Goal: Find specific page/section: Find specific page/section

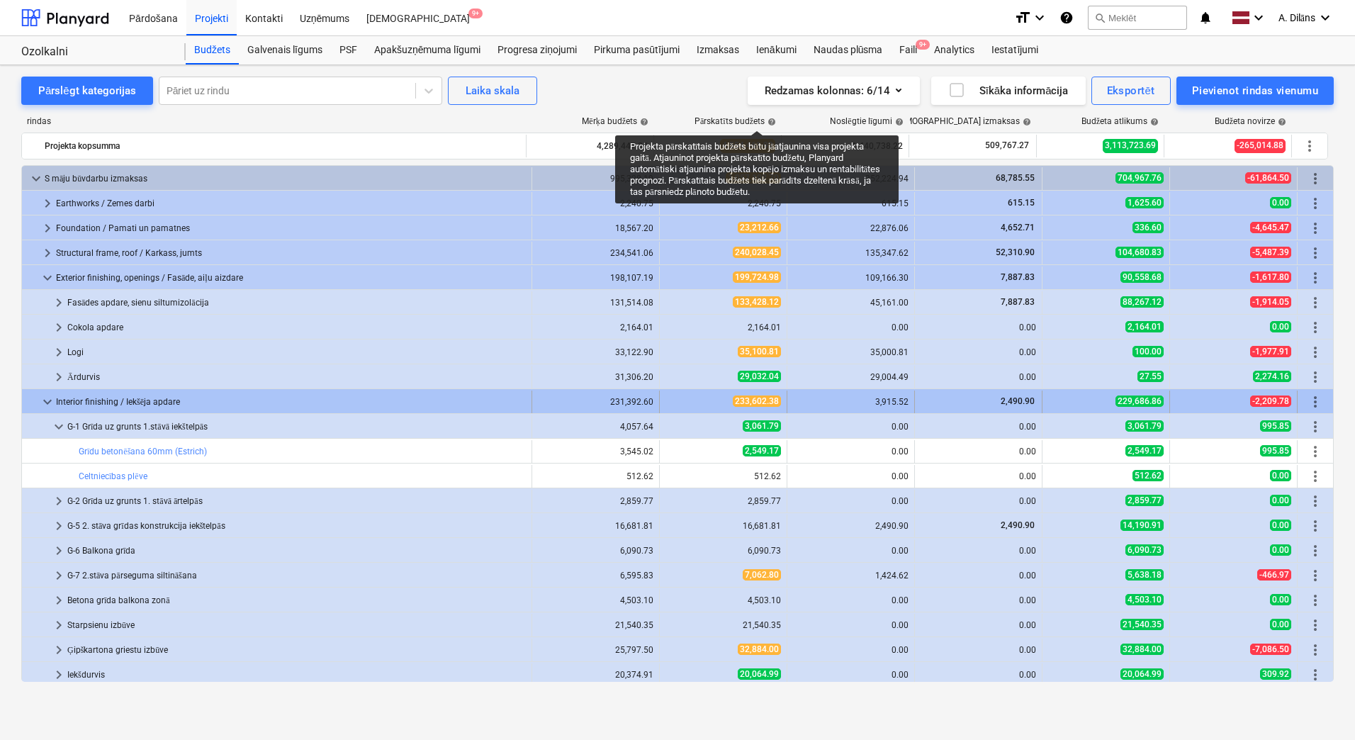
scroll to position [142, 0]
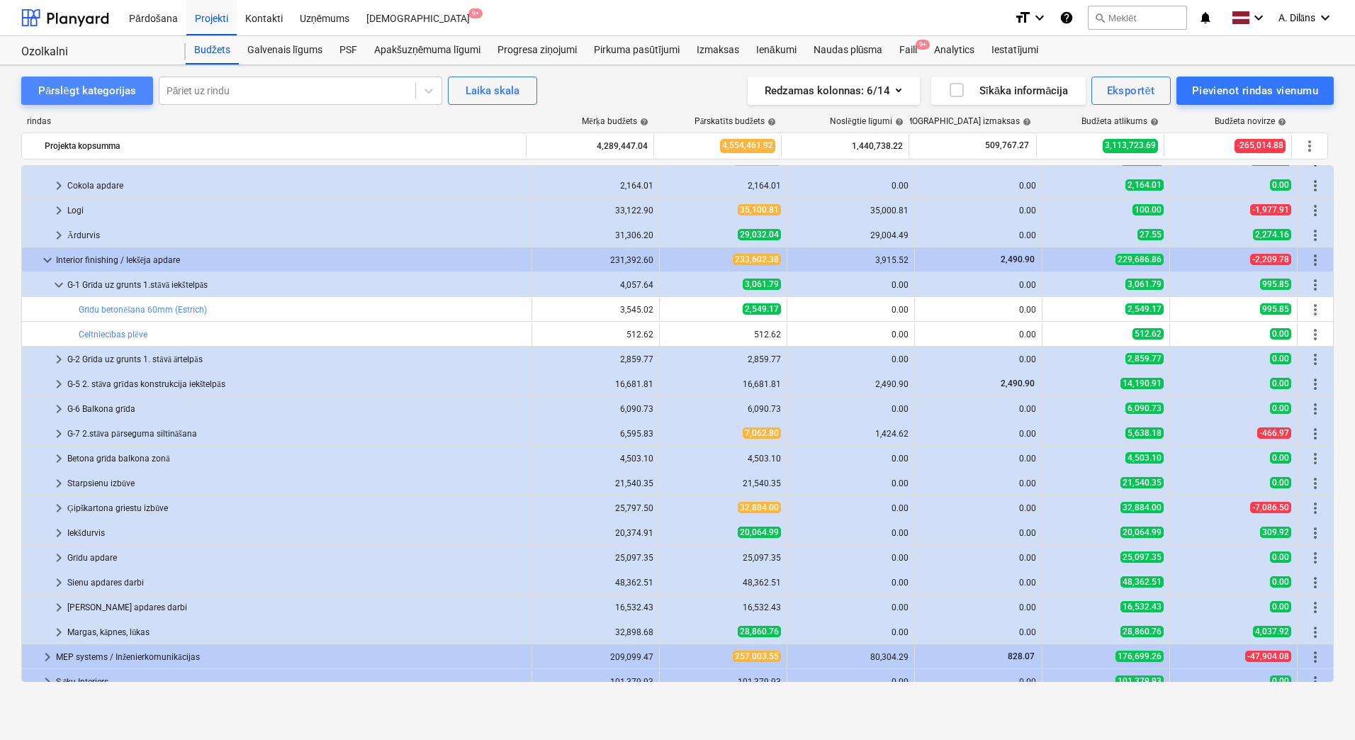
click at [98, 92] on div "Pārslēgt kategorijas" at bounding box center [87, 90] width 98 height 18
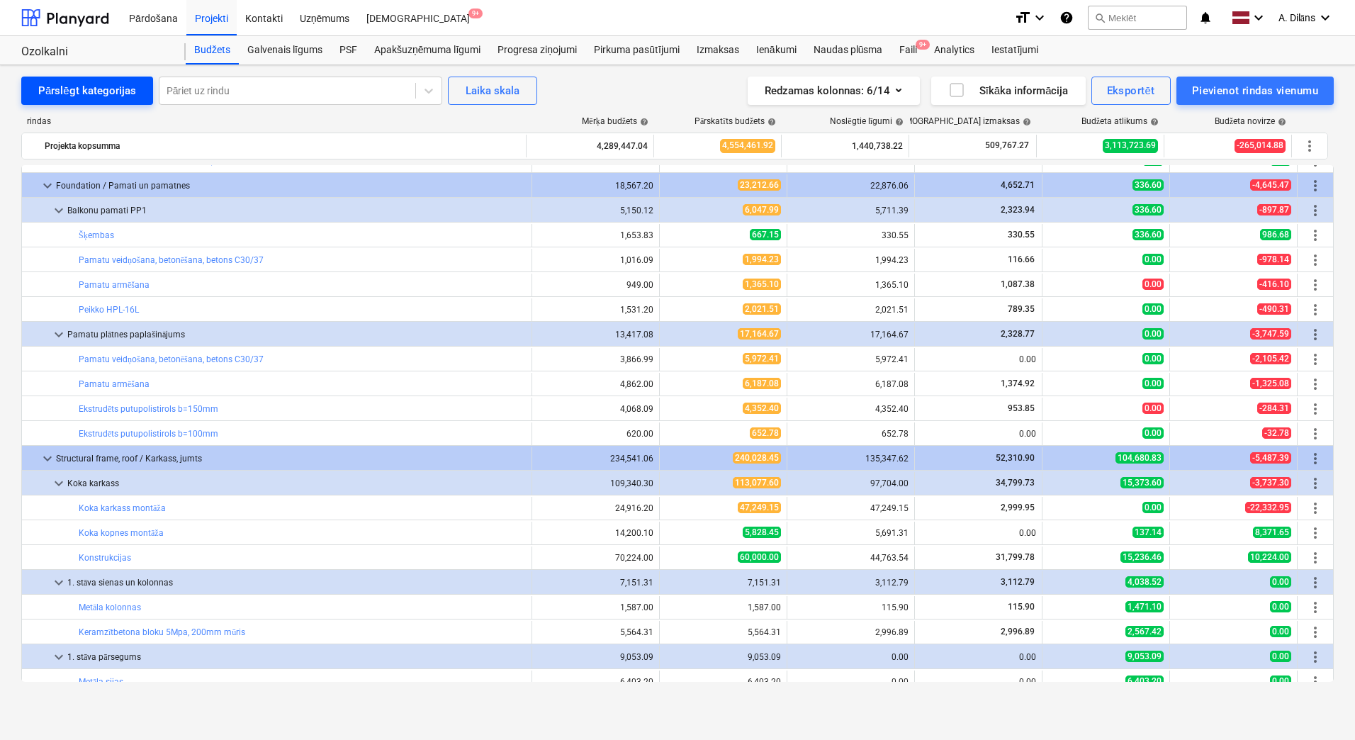
click at [98, 92] on div "Pārslēgt kategorijas" at bounding box center [87, 90] width 98 height 18
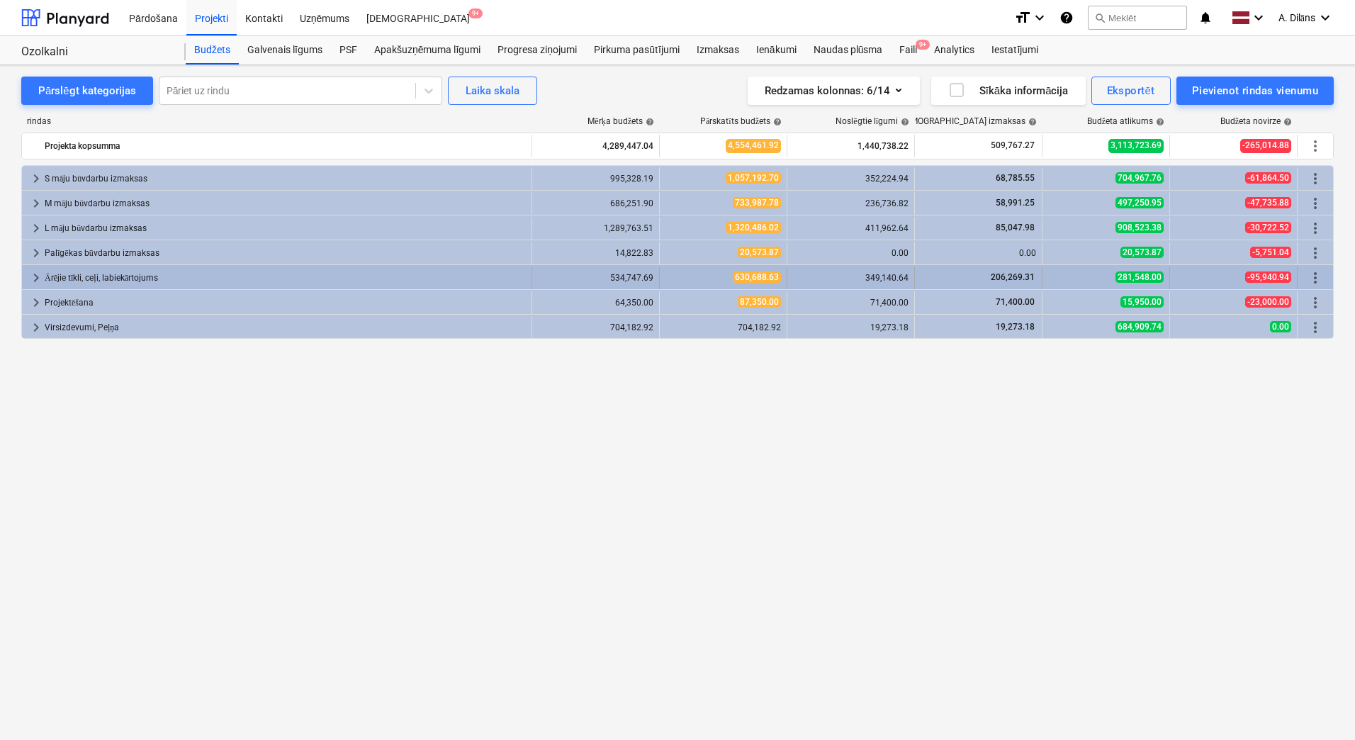
click at [73, 277] on div "Ārējie tīkli, ceļi, labiekārtojums" at bounding box center [285, 277] width 481 height 23
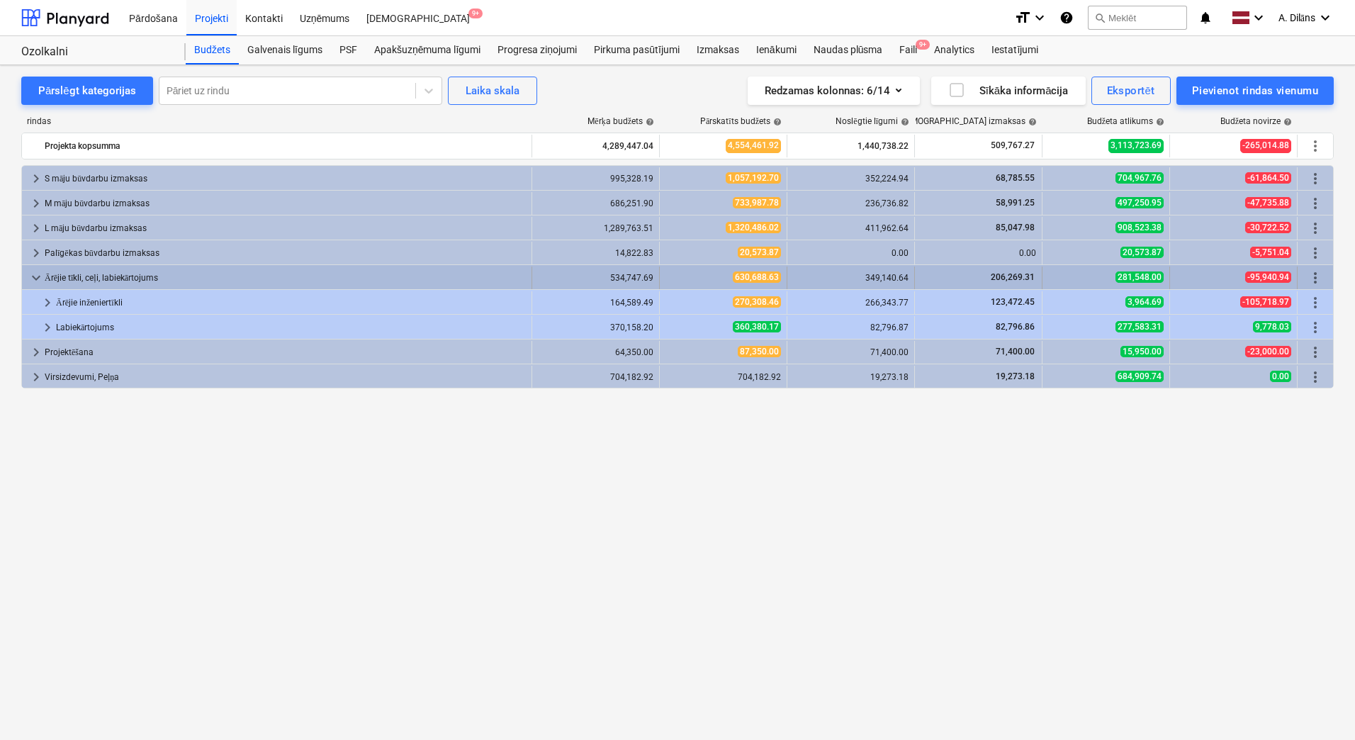
click at [72, 281] on div "Ārējie tīkli, ceļi, labiekārtojums" at bounding box center [285, 277] width 481 height 23
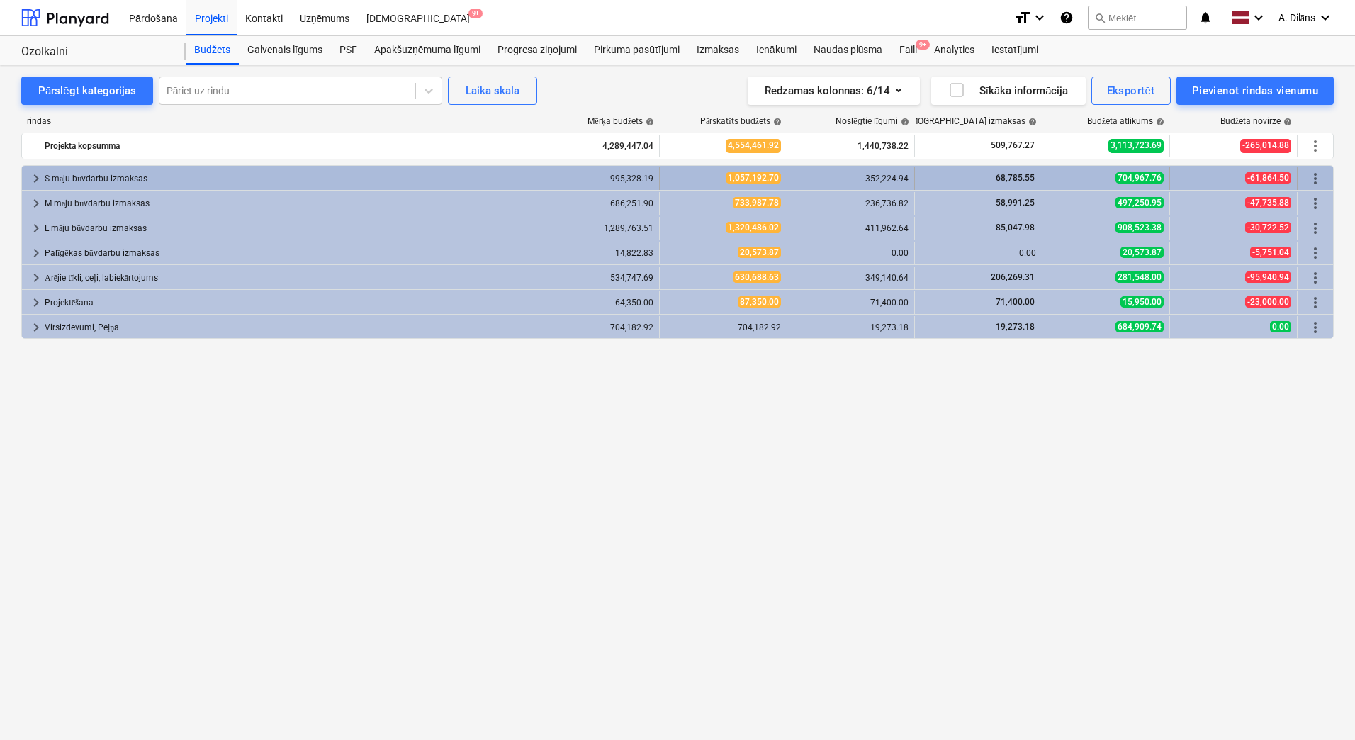
click at [78, 171] on div "S māju būvdarbu izmaksas" at bounding box center [285, 178] width 481 height 23
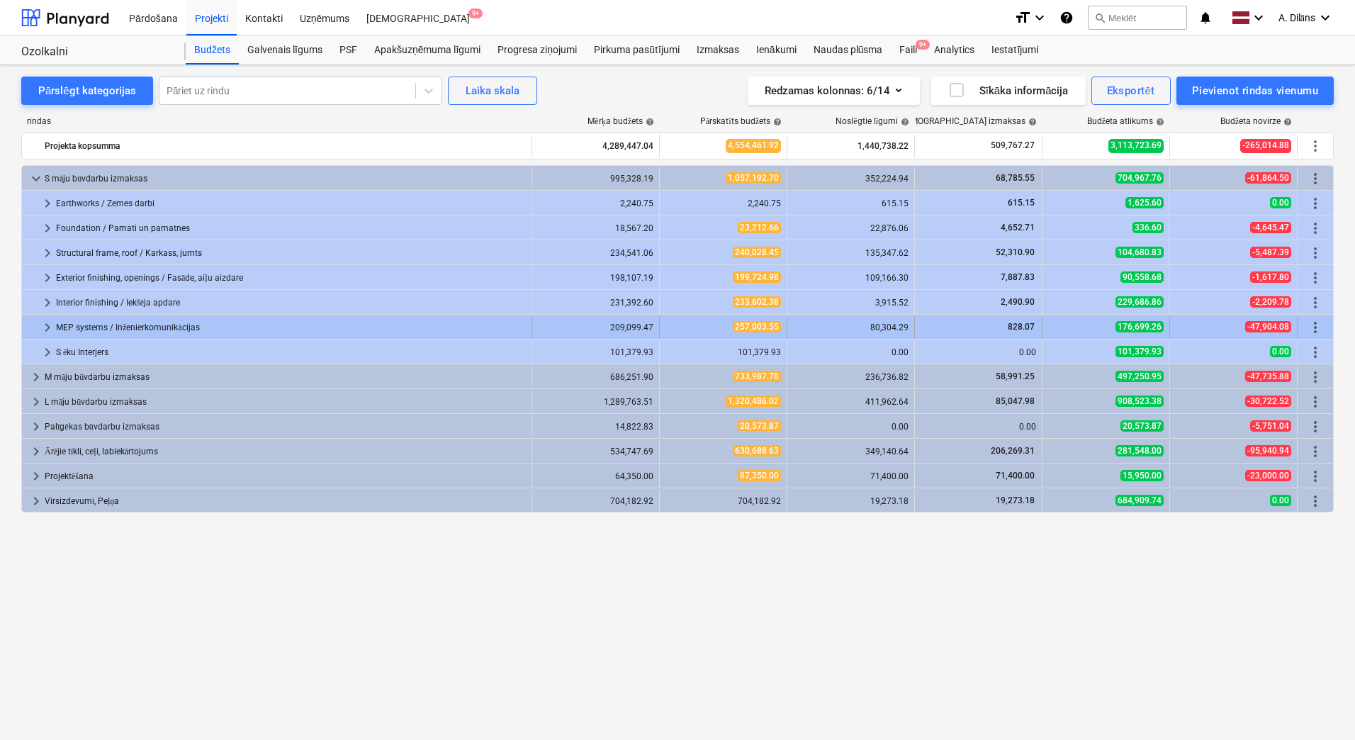
click at [77, 327] on div "MEP systems / Inženierkomunikācijas" at bounding box center [291, 327] width 470 height 23
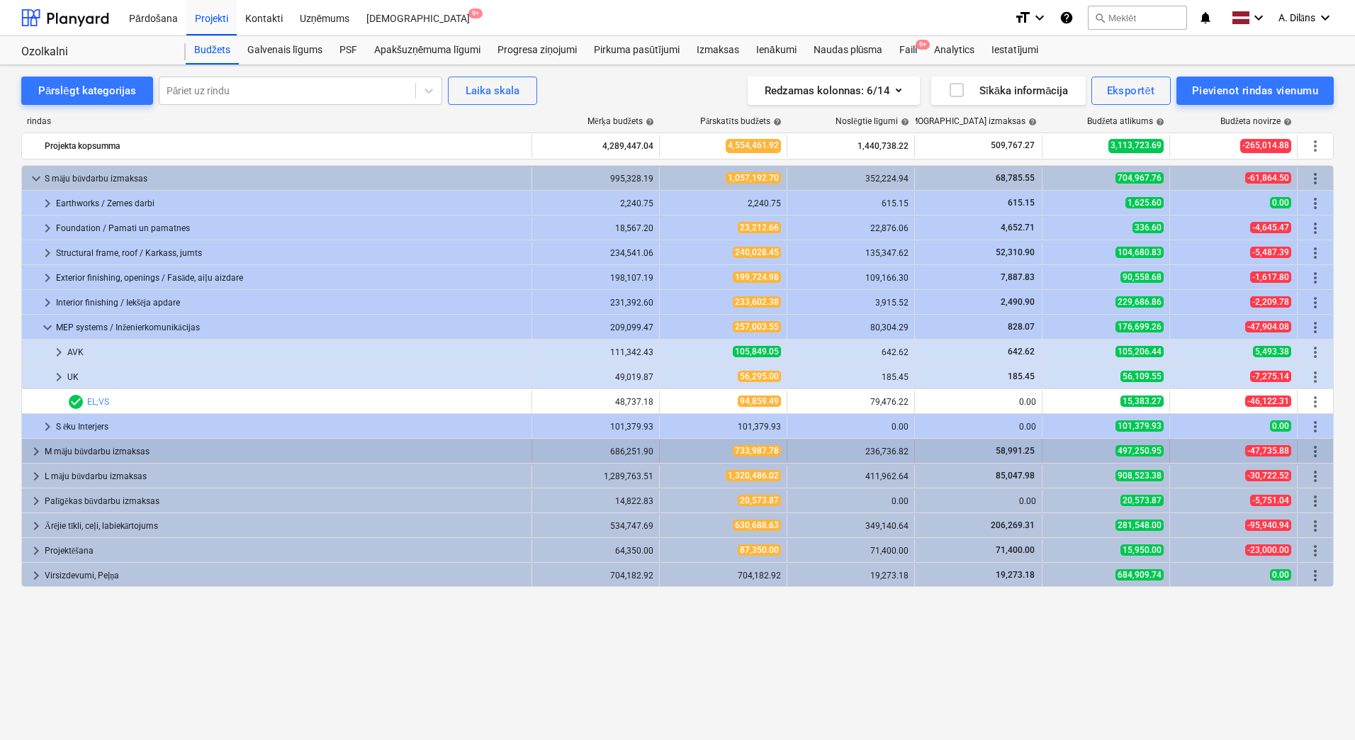
click at [35, 449] on span "keyboard_arrow_right" at bounding box center [36, 451] width 17 height 17
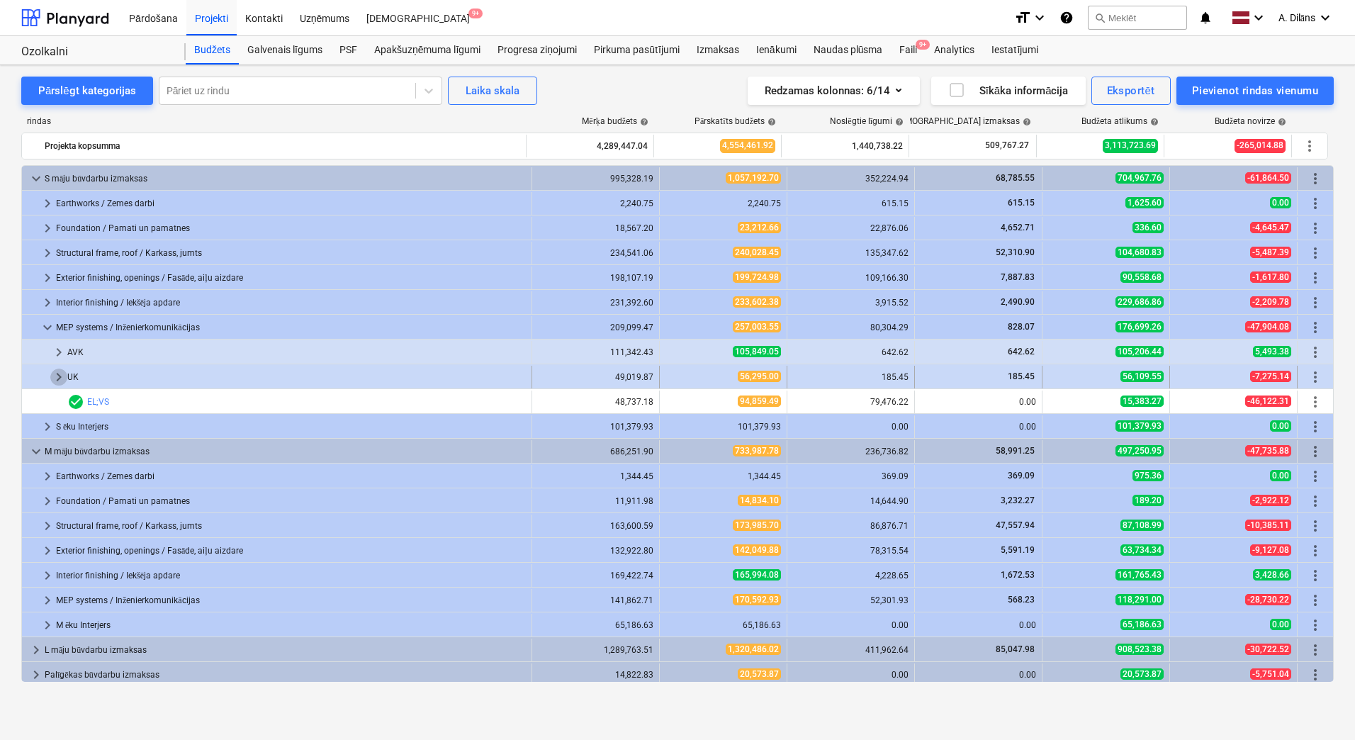
click at [60, 376] on span "keyboard_arrow_right" at bounding box center [58, 376] width 17 height 17
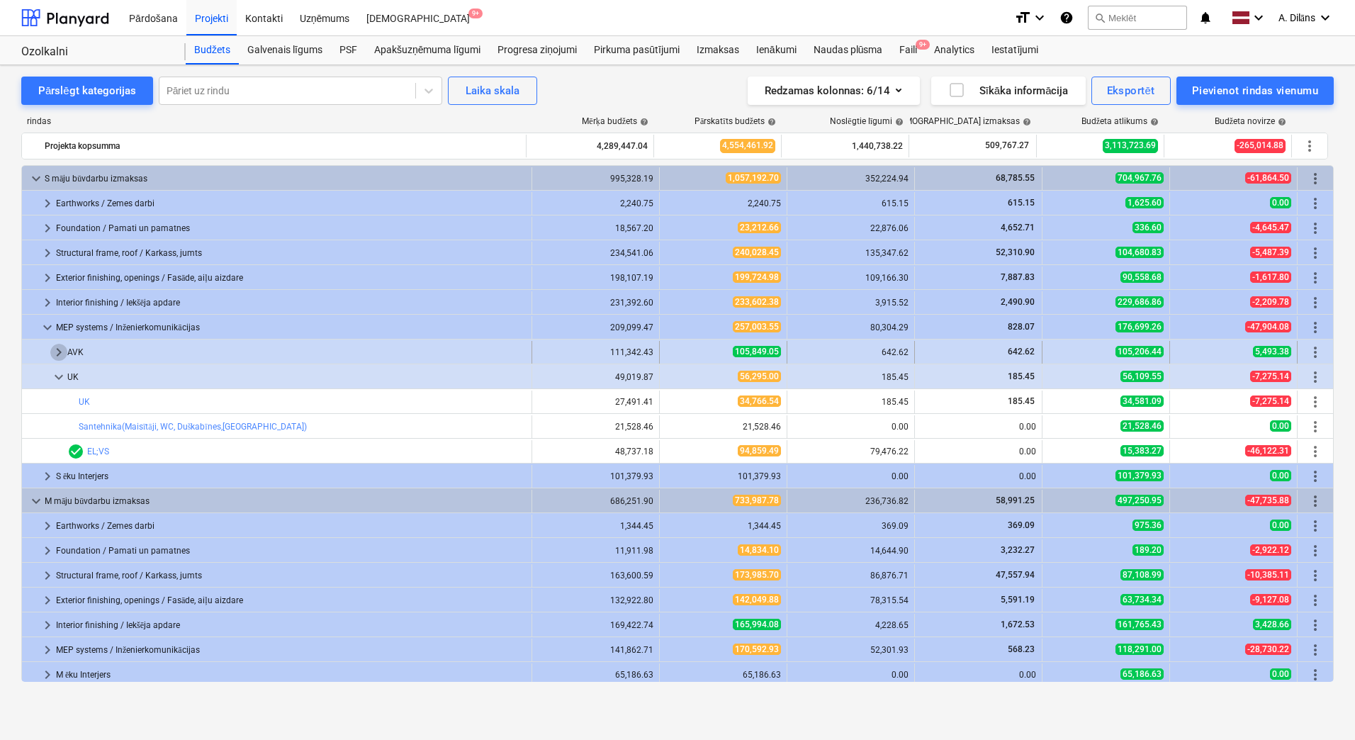
click at [57, 353] on span "keyboard_arrow_right" at bounding box center [58, 352] width 17 height 17
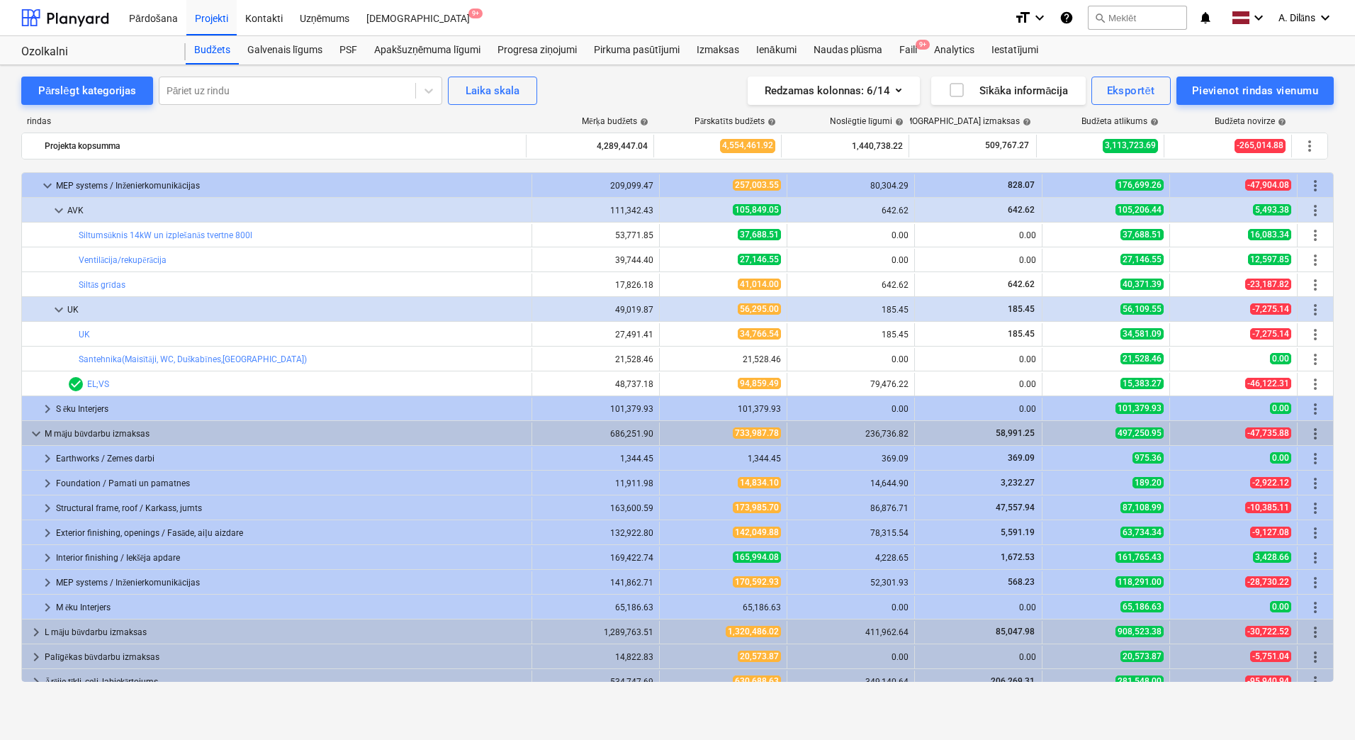
scroll to position [203, 0]
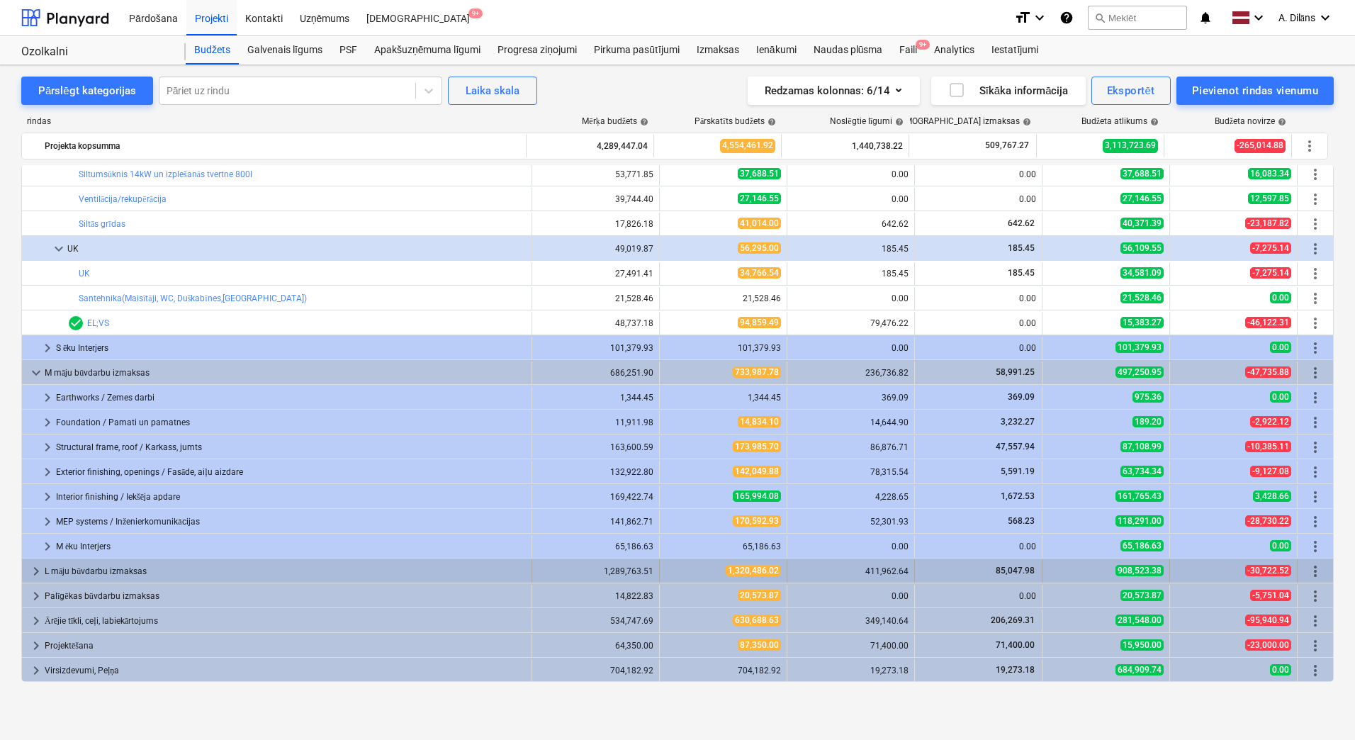
click at [35, 568] on span "keyboard_arrow_right" at bounding box center [36, 571] width 17 height 17
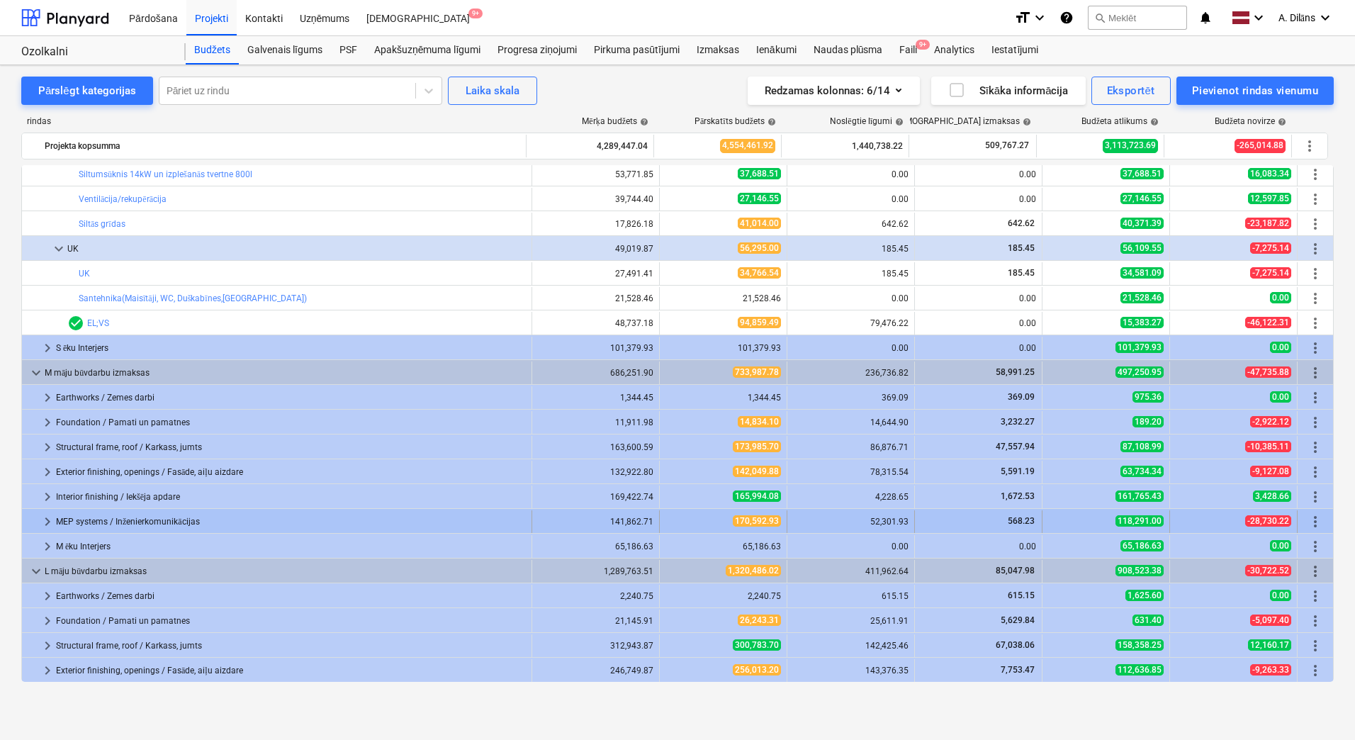
click at [49, 518] on span "keyboard_arrow_right" at bounding box center [47, 521] width 17 height 17
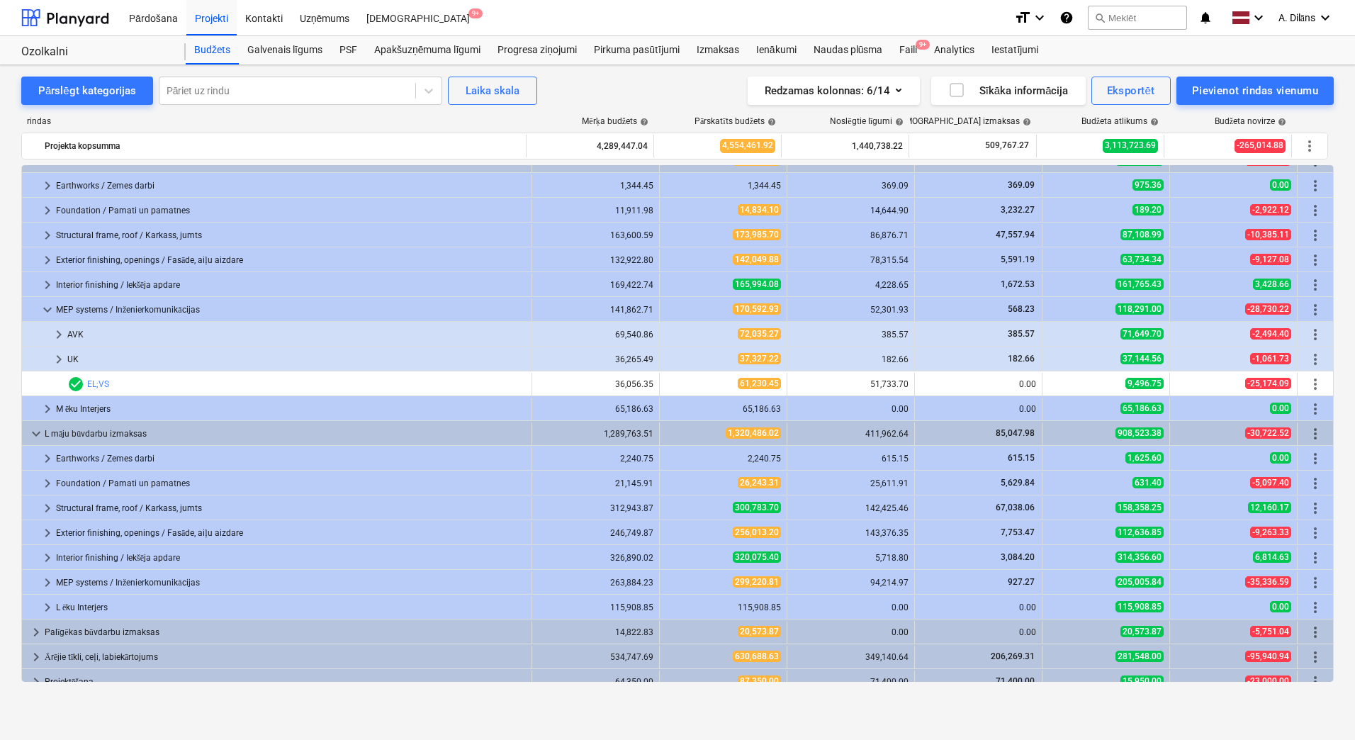
scroll to position [415, 0]
click at [52, 357] on span "keyboard_arrow_right" at bounding box center [58, 358] width 17 height 17
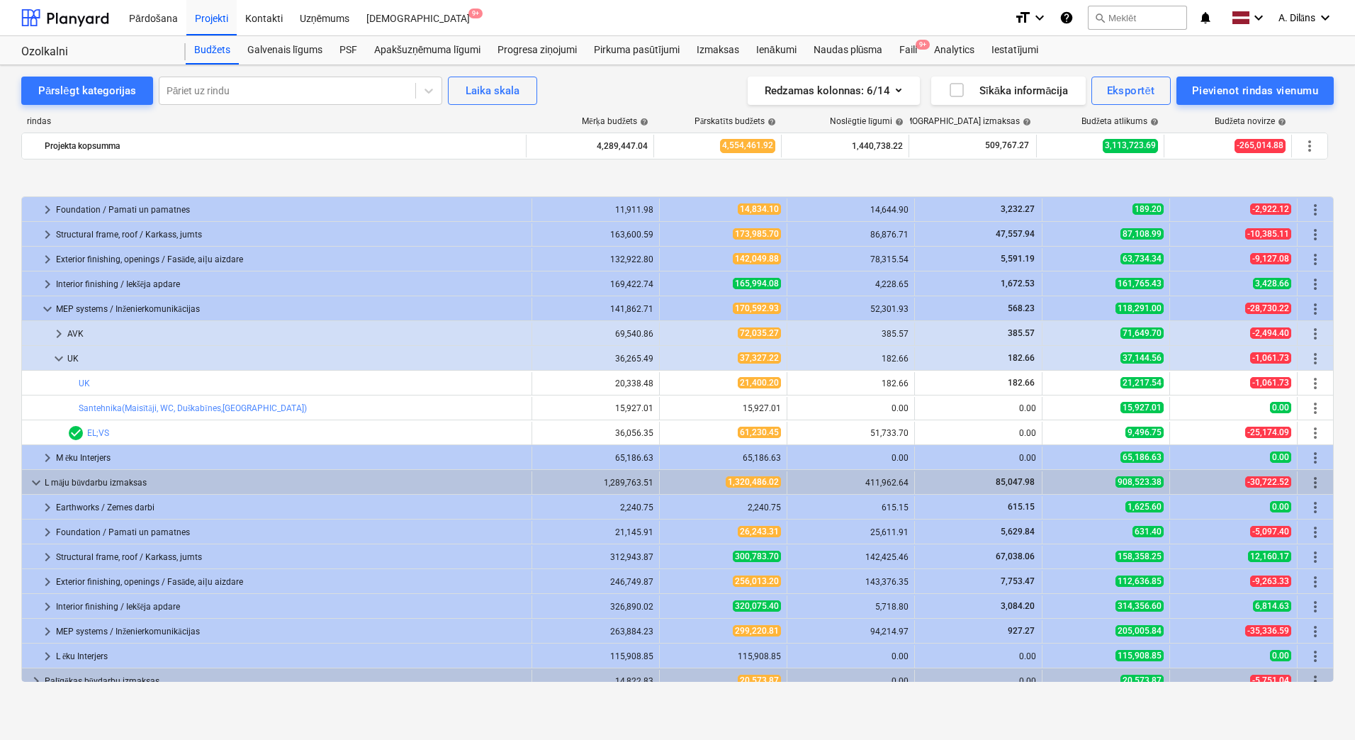
scroll to position [500, 0]
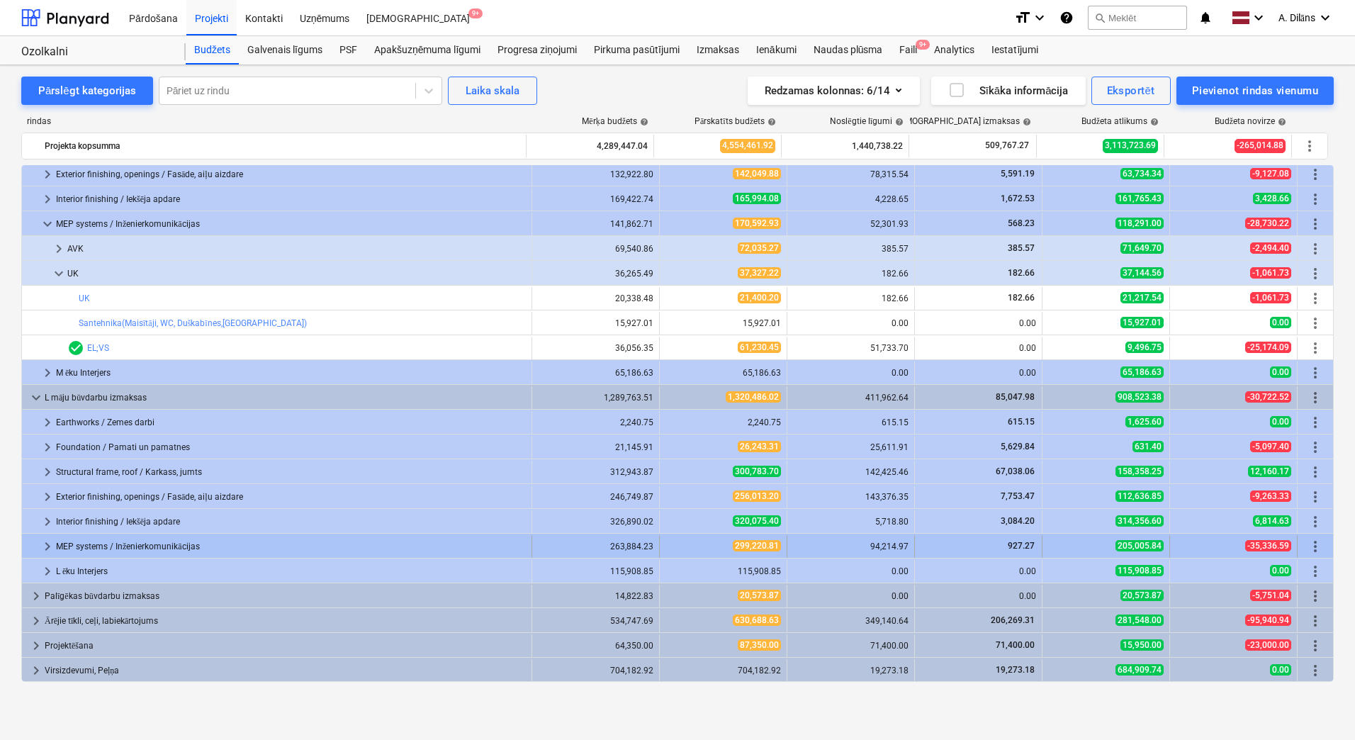
click at [42, 541] on span "keyboard_arrow_right" at bounding box center [47, 546] width 17 height 17
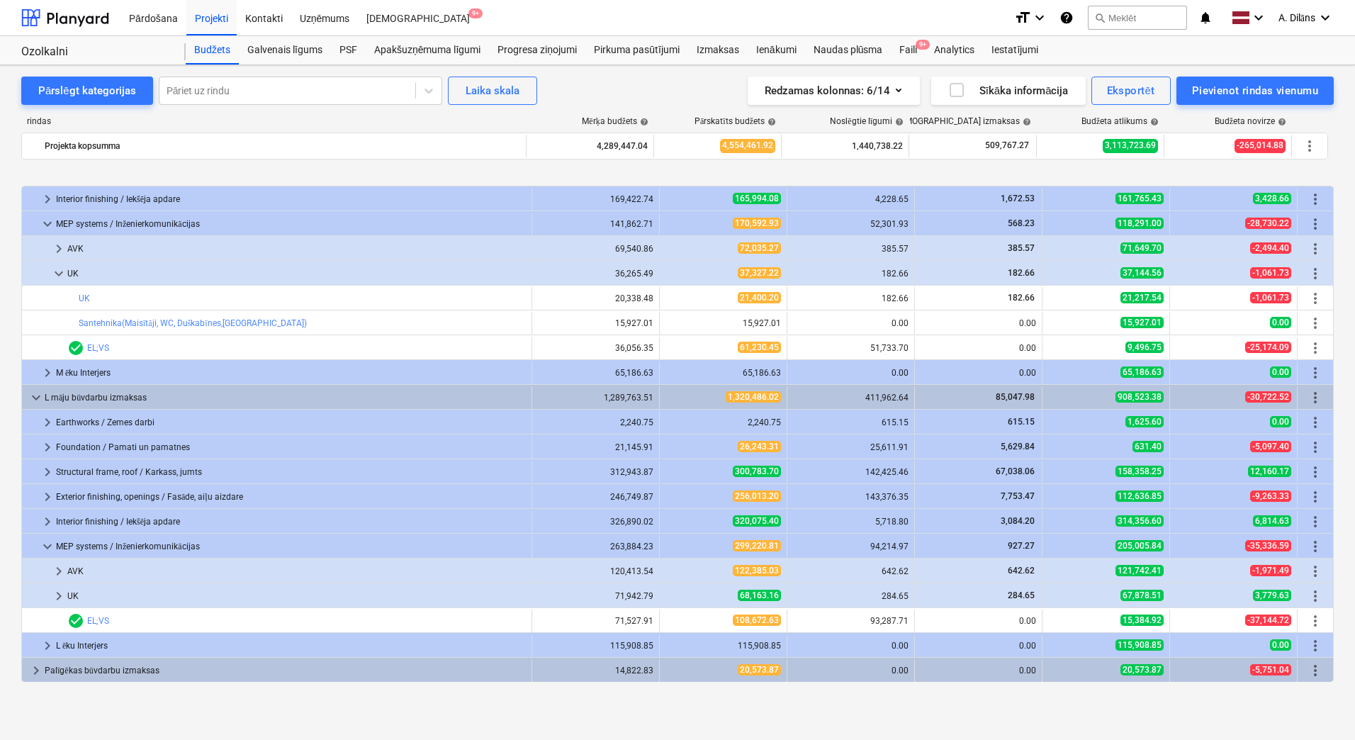
scroll to position [575, 0]
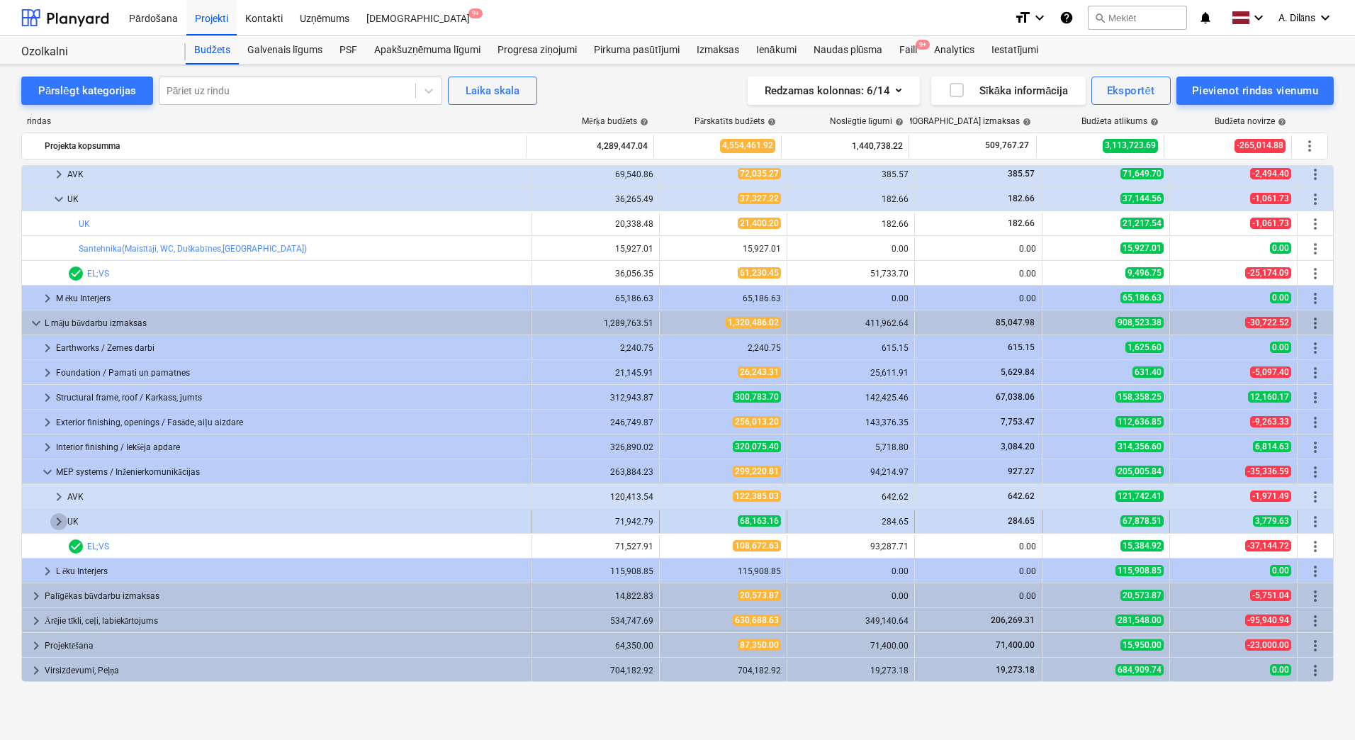
click at [58, 519] on span "keyboard_arrow_right" at bounding box center [58, 521] width 17 height 17
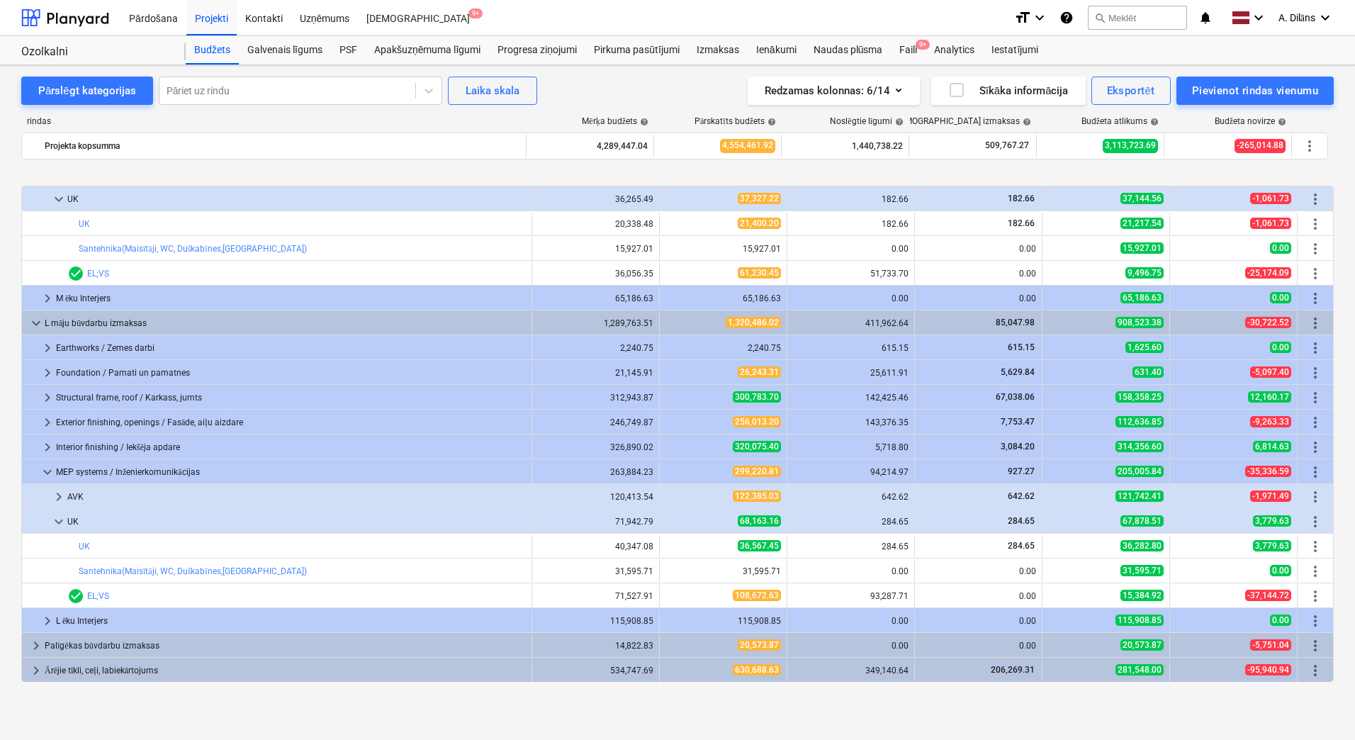
scroll to position [624, 0]
